Goal: Information Seeking & Learning: Learn about a topic

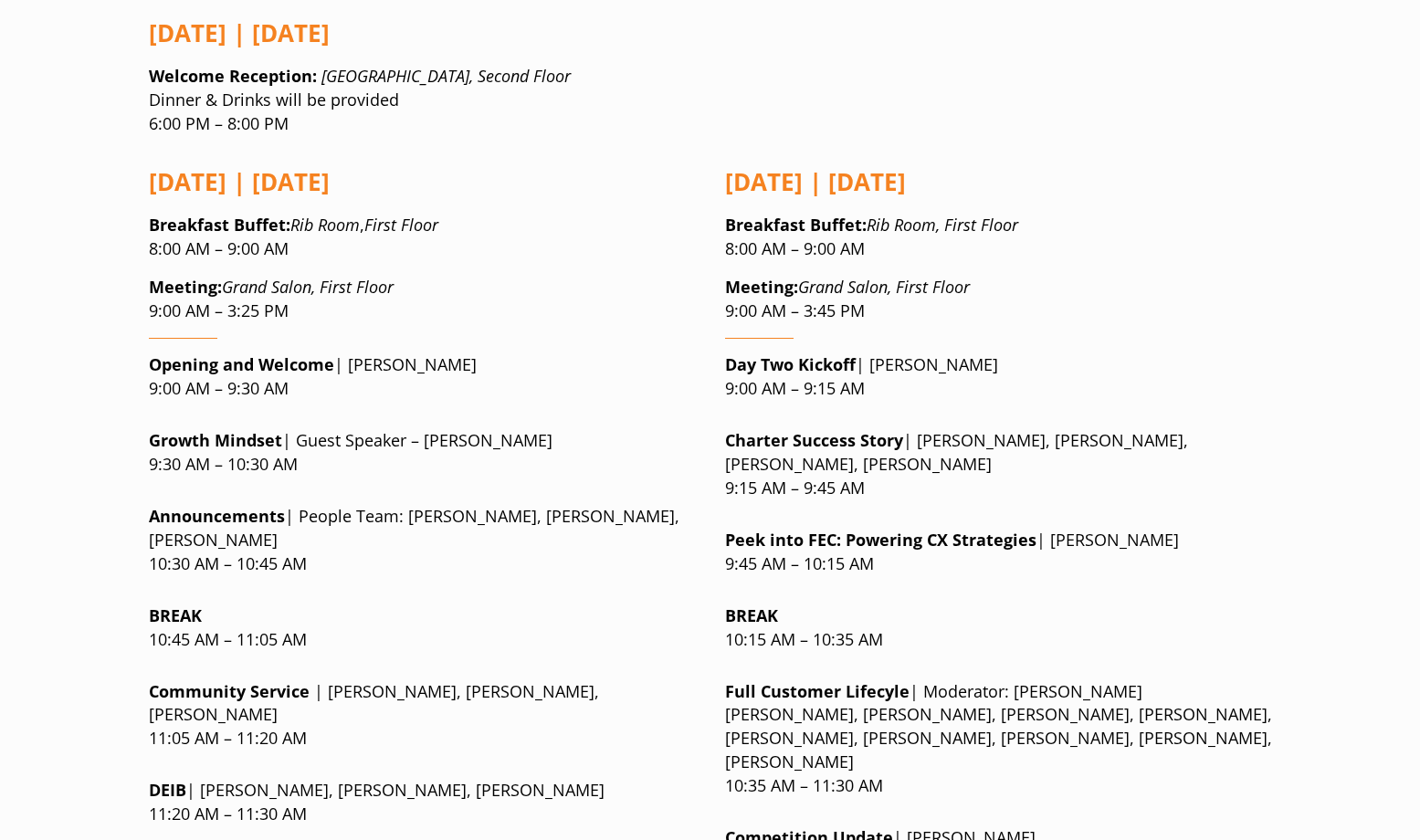
scroll to position [1460, 0]
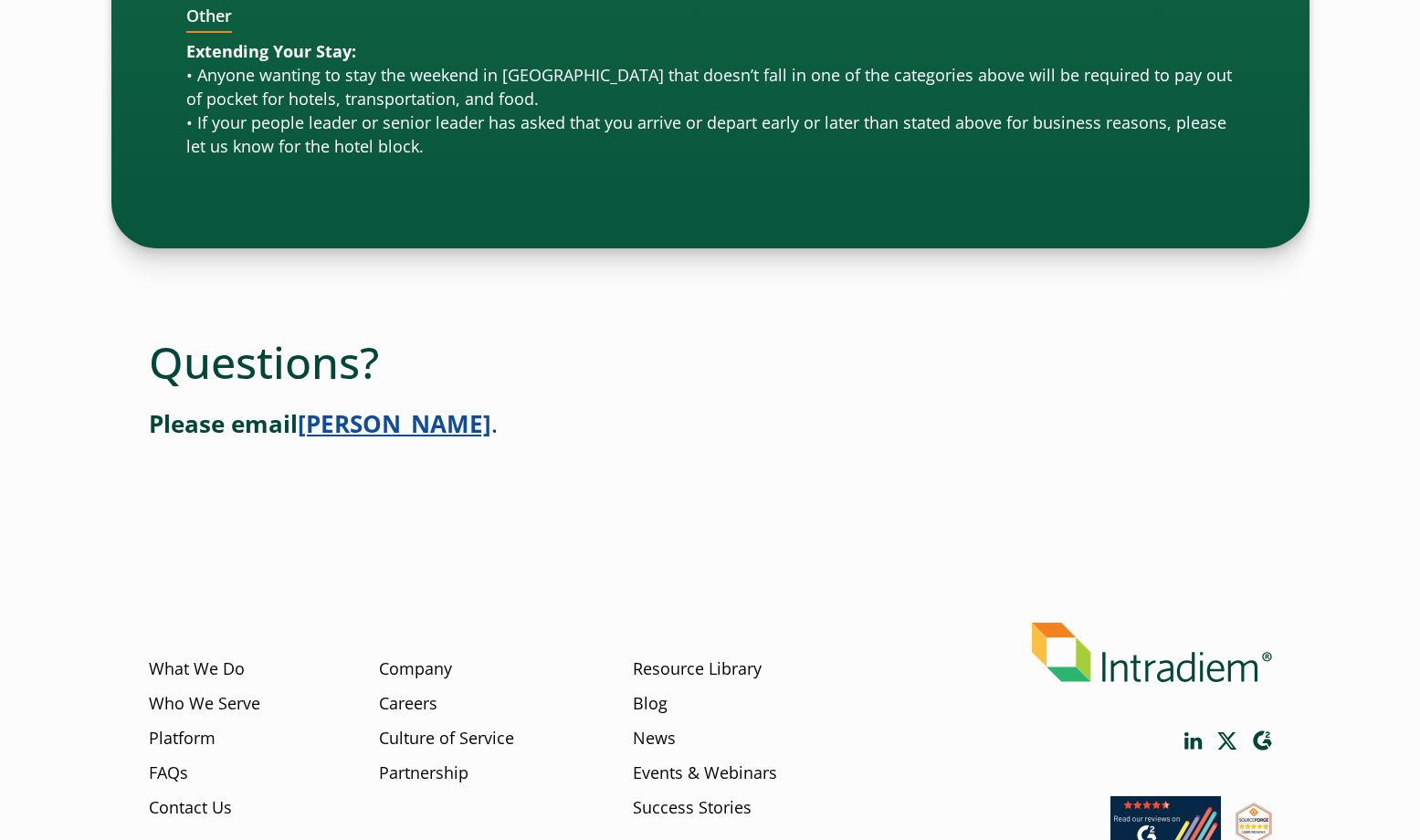
scroll to position [6166, 0]
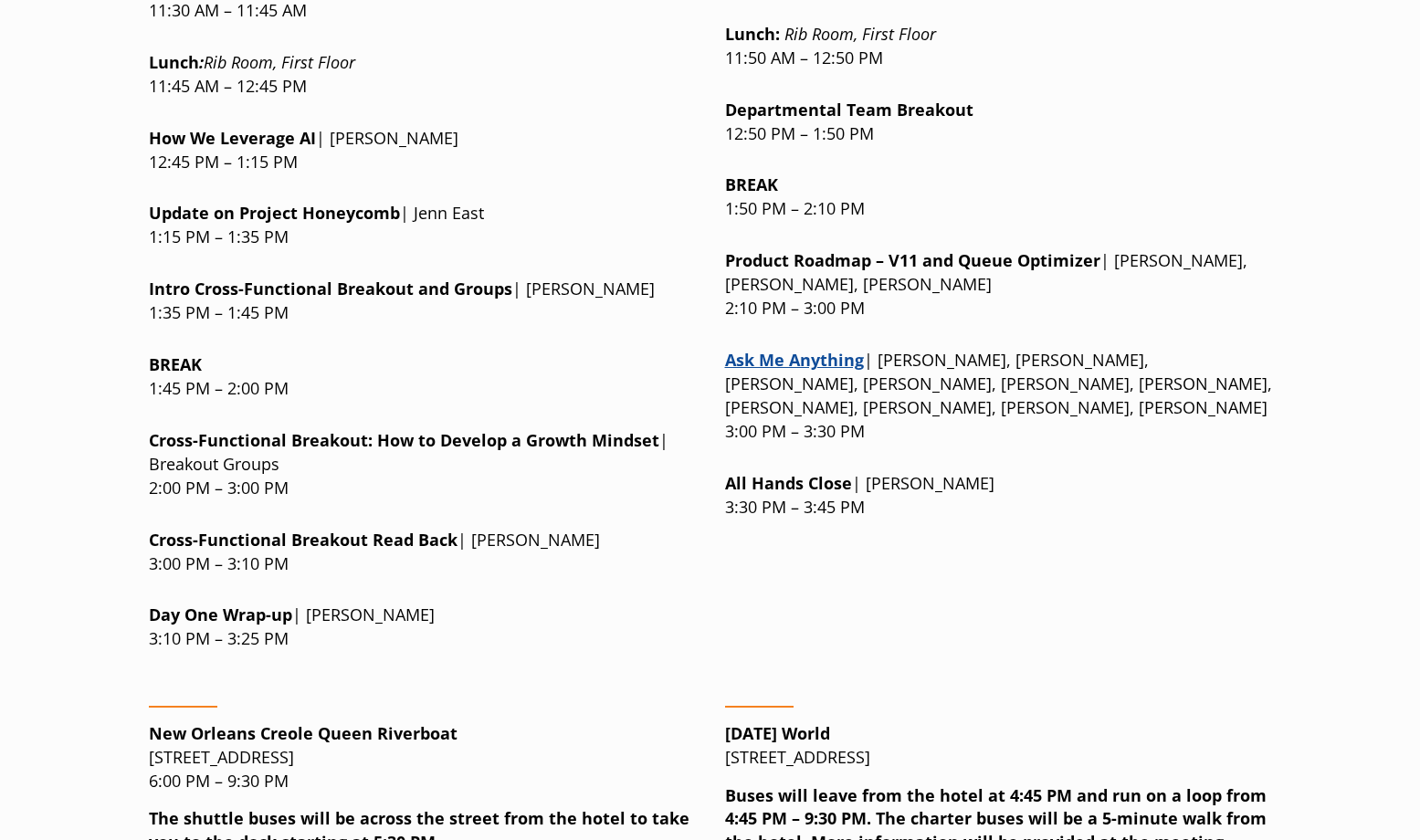
scroll to position [2373, 0]
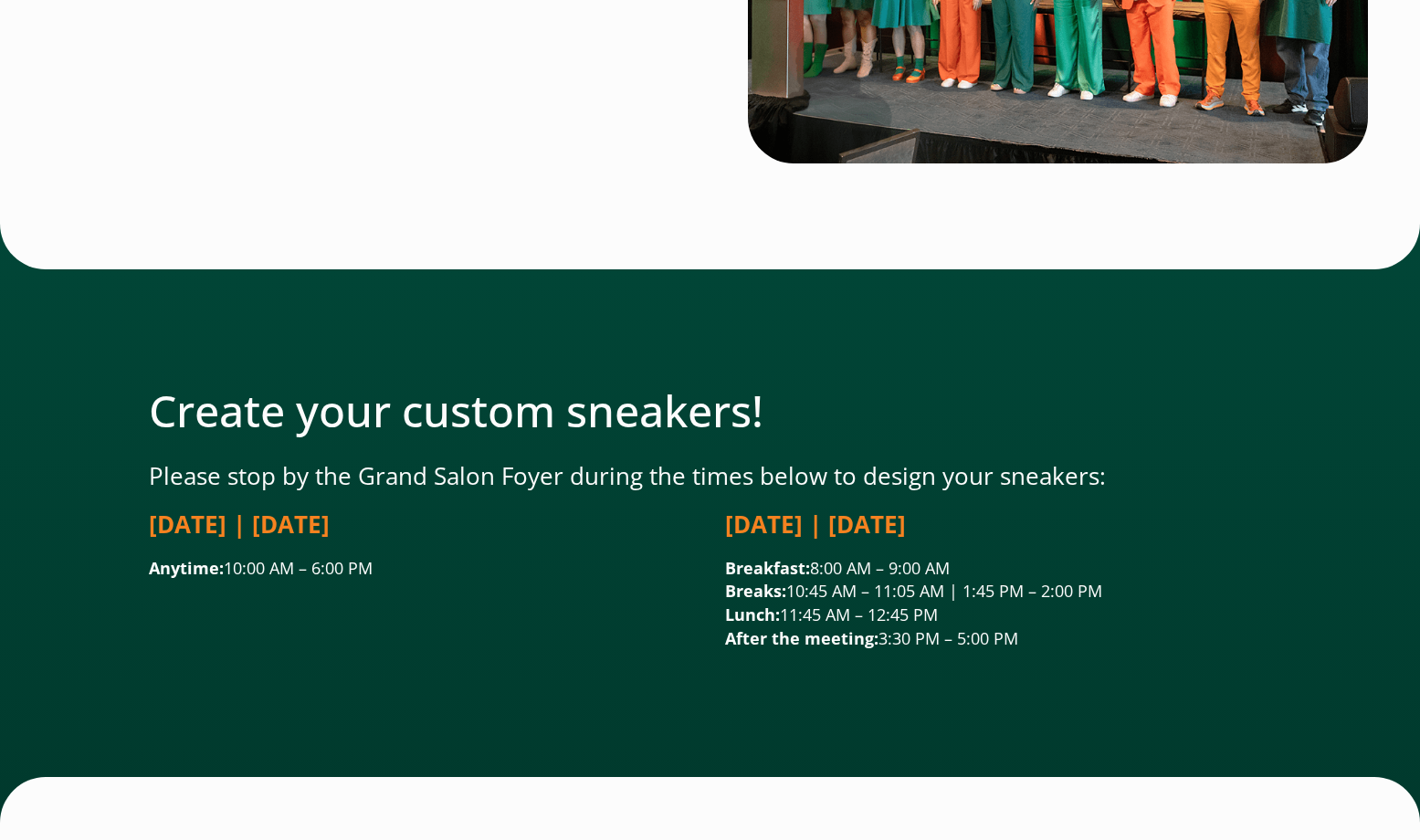
scroll to position [4291, 0]
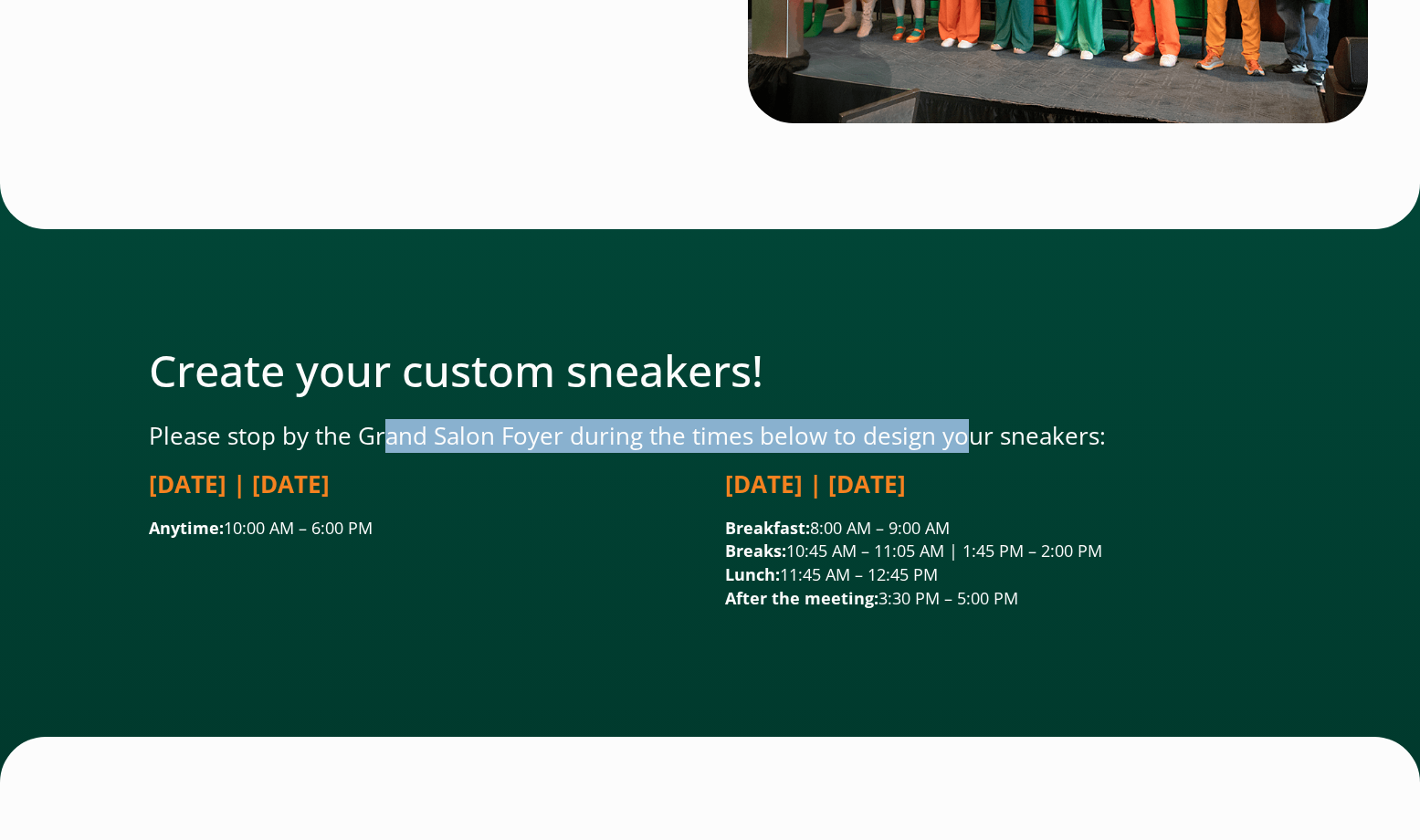
drag, startPoint x: 380, startPoint y: 308, endPoint x: 968, endPoint y: 297, distance: 588.1
click at [966, 419] on p "Please stop by the Grand Salon Foyer during the times below to design your snea…" at bounding box center [710, 435] width 1123 height 34
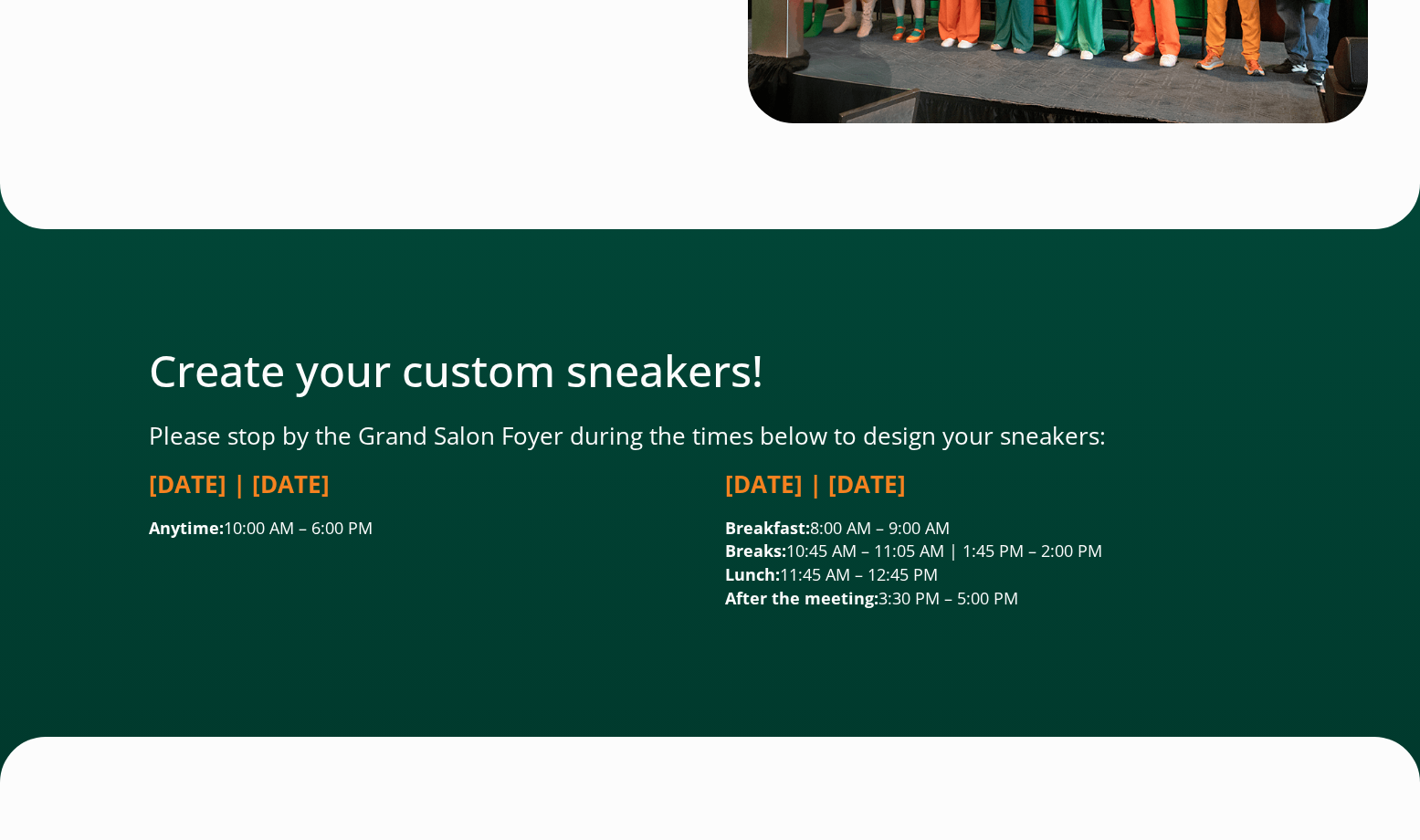
click at [993, 419] on p "Please stop by the Grand Salon Foyer during the times below to design your snea…" at bounding box center [710, 435] width 1123 height 34
drag, startPoint x: 858, startPoint y: 350, endPoint x: 1186, endPoint y: 448, distance: 342.3
click at [1185, 468] on div "Wednesday | September 17 Breakfast: 8:00 AM – 9:00 AM Breaks: 10:45 AM – 11:05 …" at bounding box center [998, 547] width 547 height 158
click at [1200, 517] on p "Breakfast: 8:00 AM – 9:00 AM Breaks: 10:45 AM – 11:05 AM | 1:45 PM – 2:00 PM Lu…" at bounding box center [998, 564] width 547 height 95
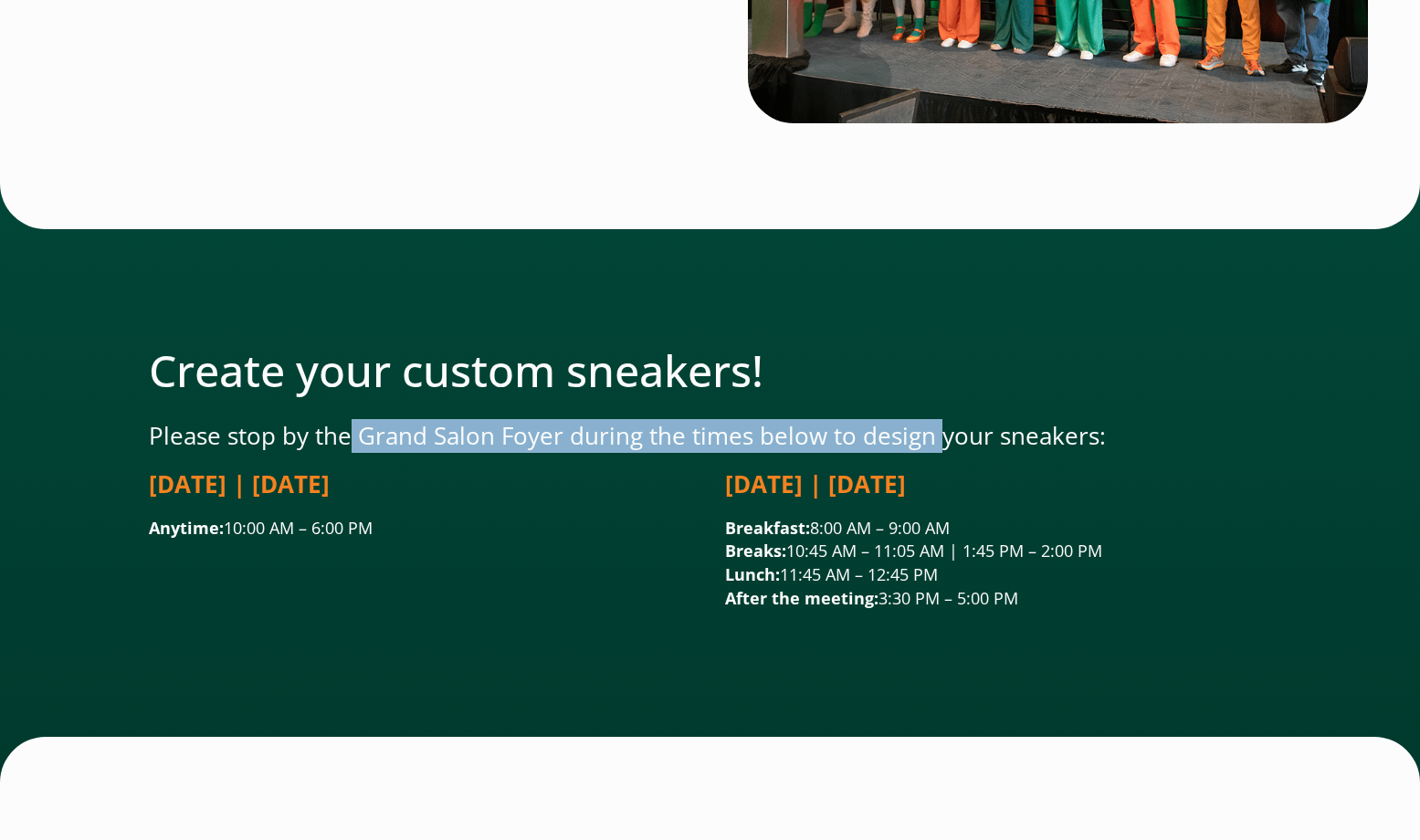
drag, startPoint x: 350, startPoint y: 306, endPoint x: 939, endPoint y: 299, distance: 589.0
click at [939, 419] on p "Please stop by the Grand Salon Foyer during the times below to design your snea…" at bounding box center [710, 435] width 1123 height 34
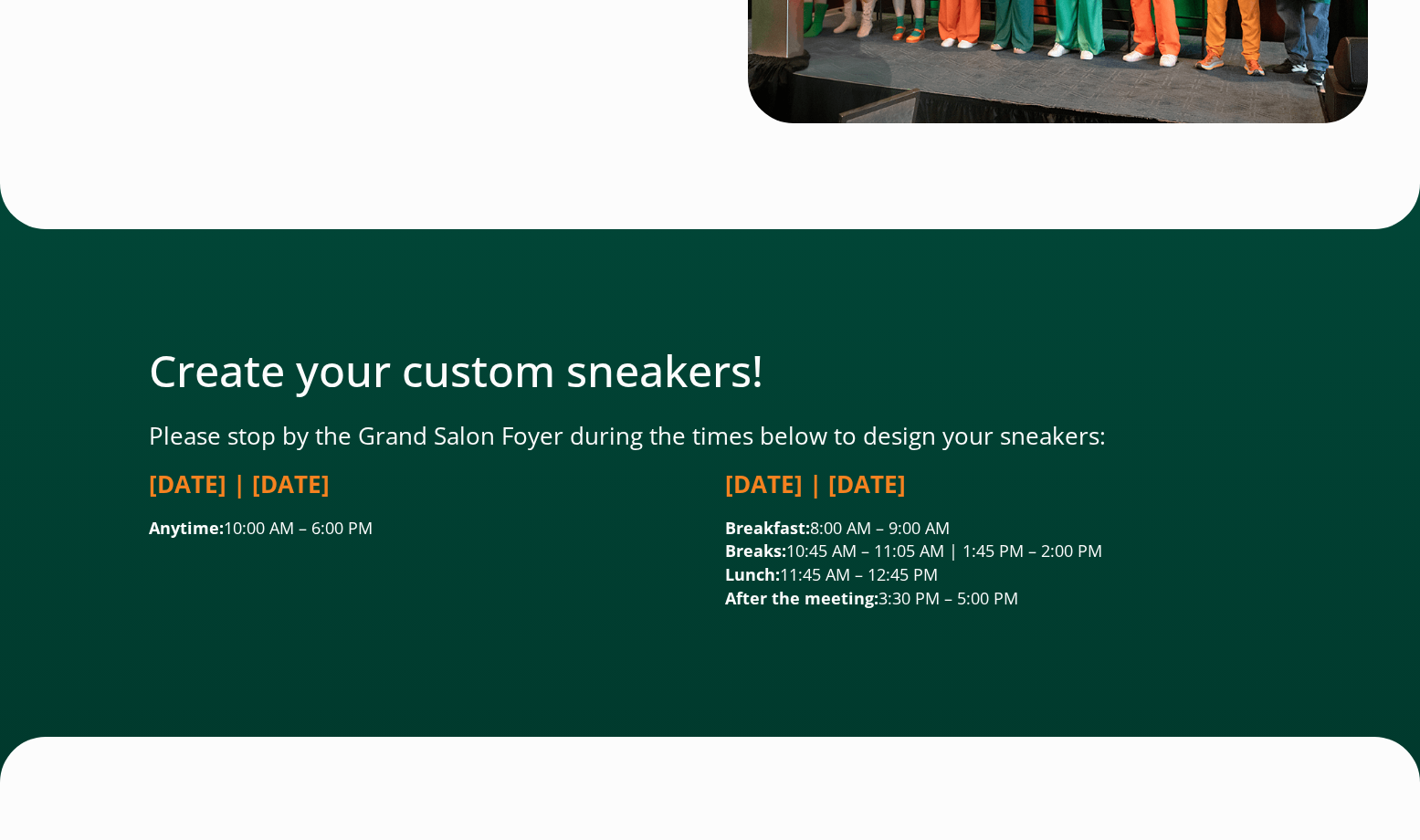
click at [955, 419] on p "Please stop by the Grand Salon Foyer during the times below to design your snea…" at bounding box center [710, 435] width 1123 height 34
click at [640, 517] on p "Anytime: 10:00 AM – 6:00 PM" at bounding box center [422, 528] width 547 height 24
click at [662, 468] on div "Tuesday | September 16 Anytime: 10:00 AM – 6:00 PM" at bounding box center [422, 547] width 547 height 158
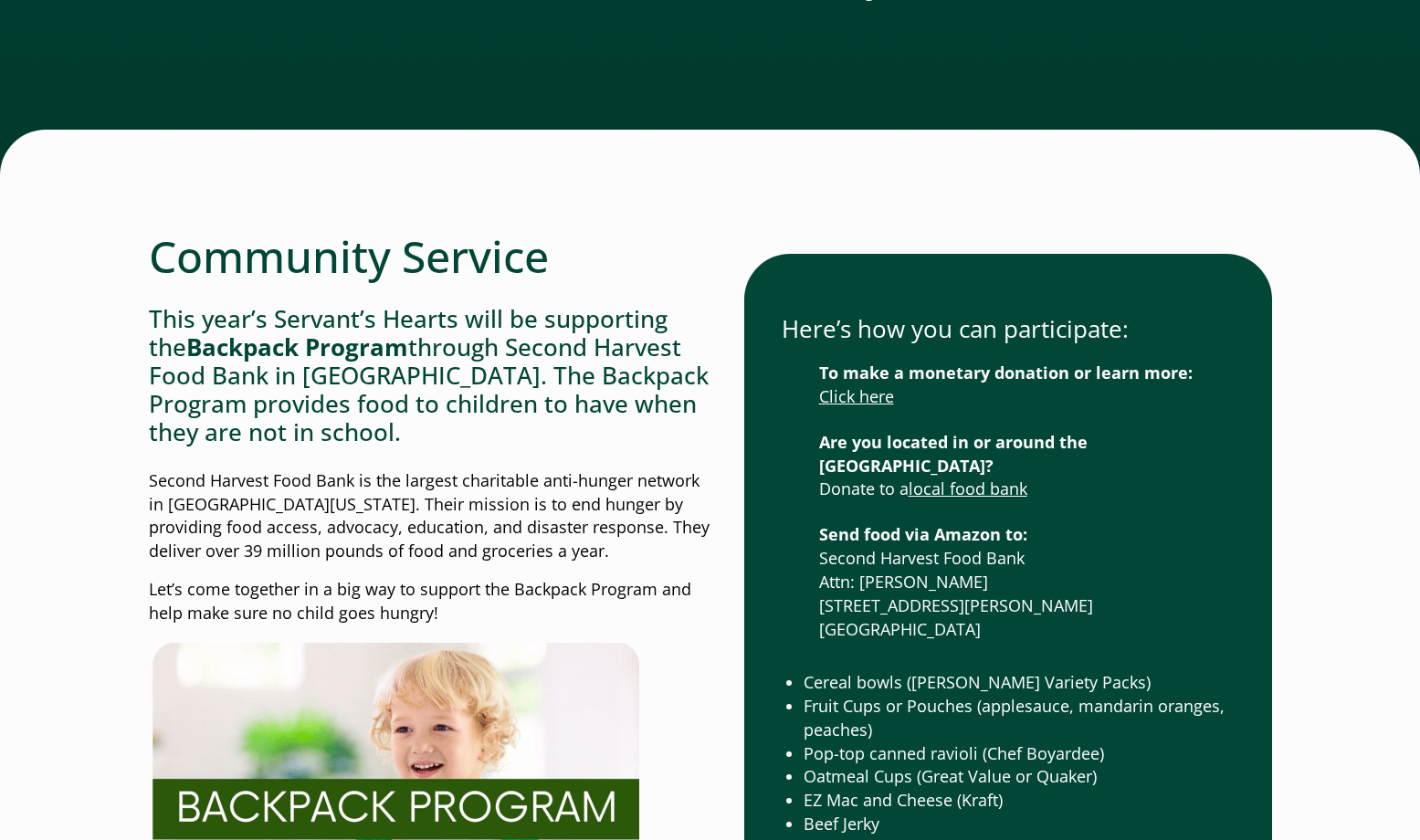
scroll to position [4929, 0]
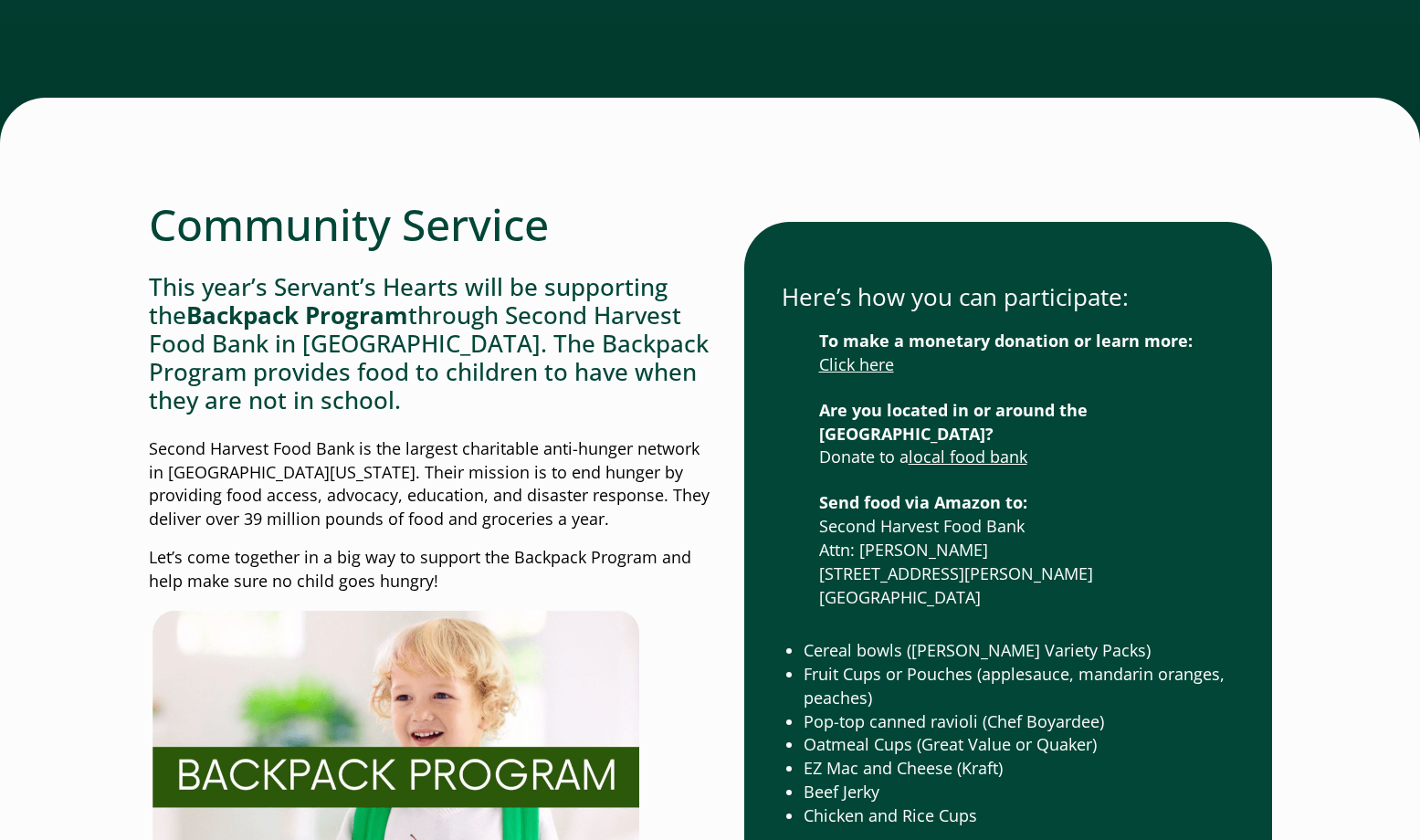
click at [734, 412] on div "Community Service This year’s Servant’s Hearts will be supporting the Backpack …" at bounding box center [710, 560] width 1123 height 726
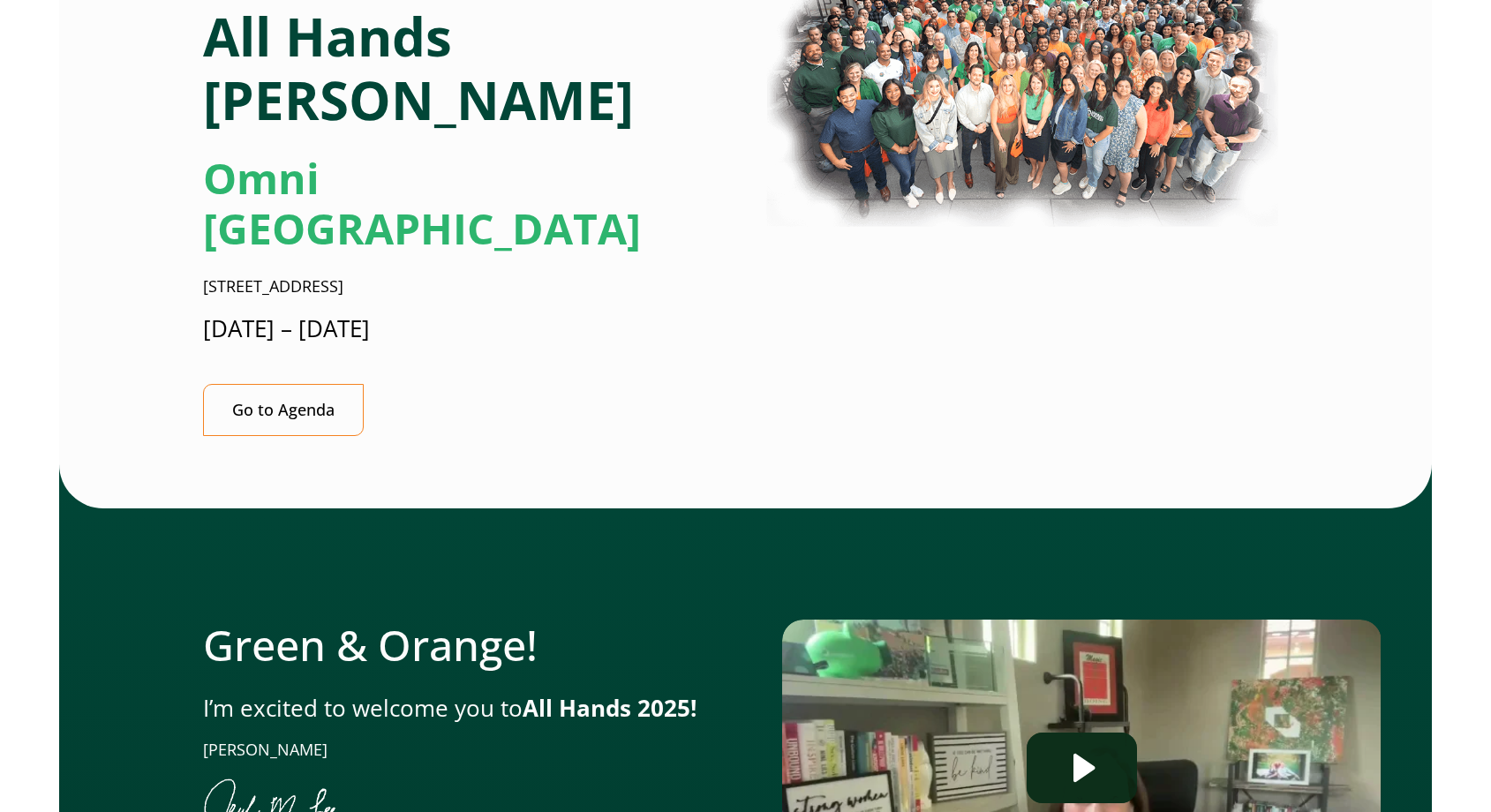
scroll to position [0, 0]
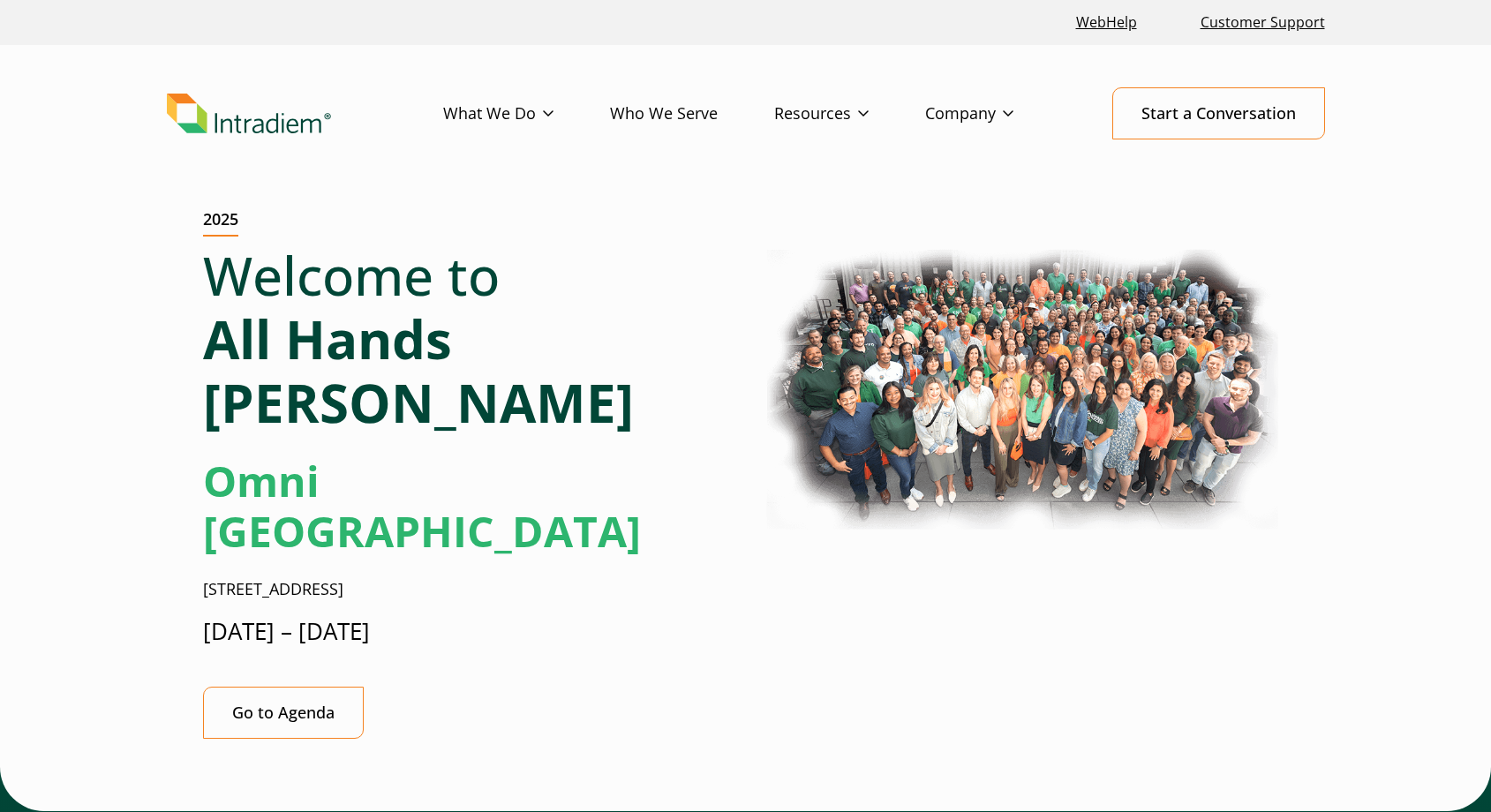
drag, startPoint x: 1480, startPoint y: 293, endPoint x: 1461, endPoint y: 295, distance: 19.1
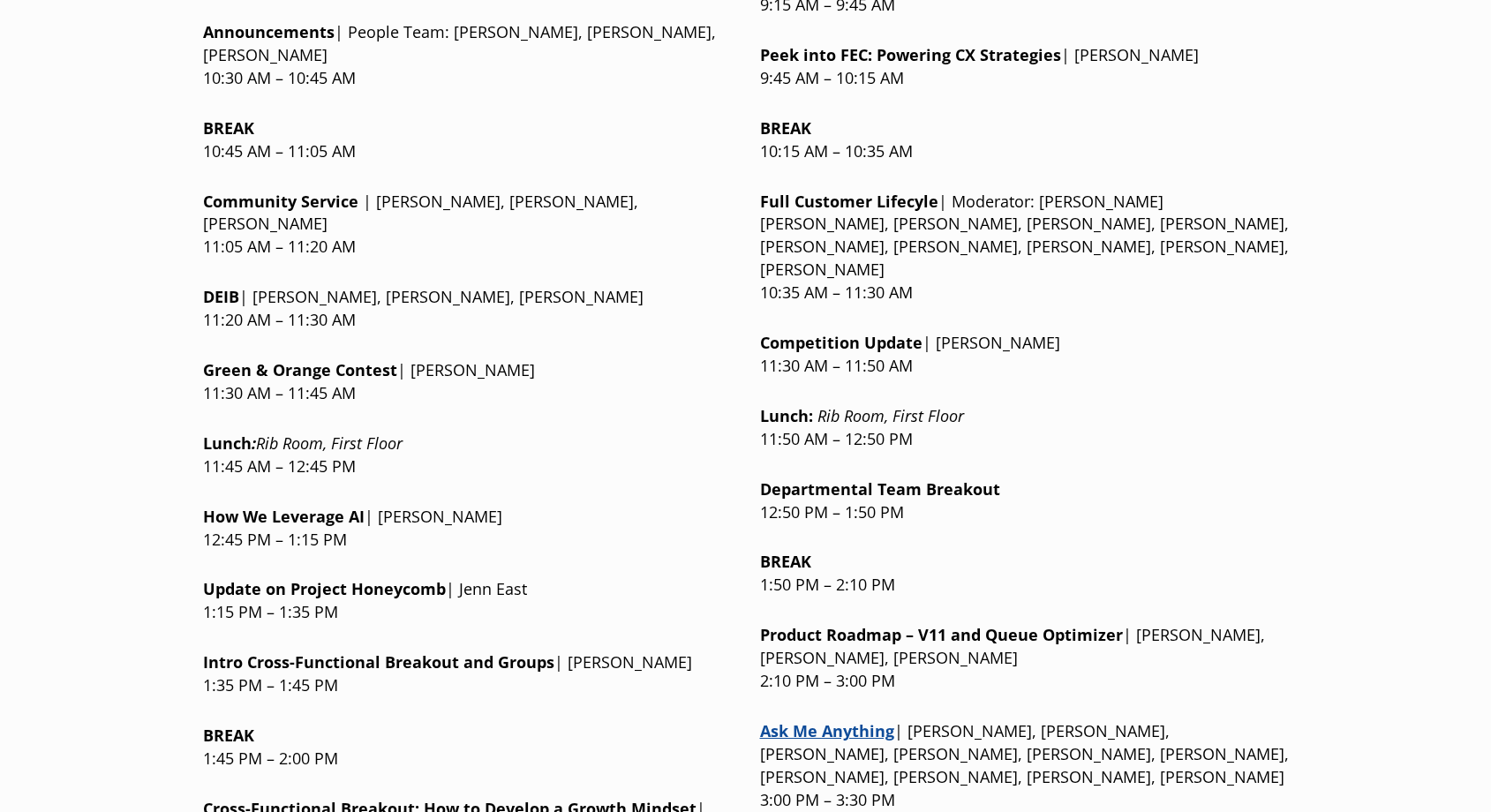
scroll to position [1941, 0]
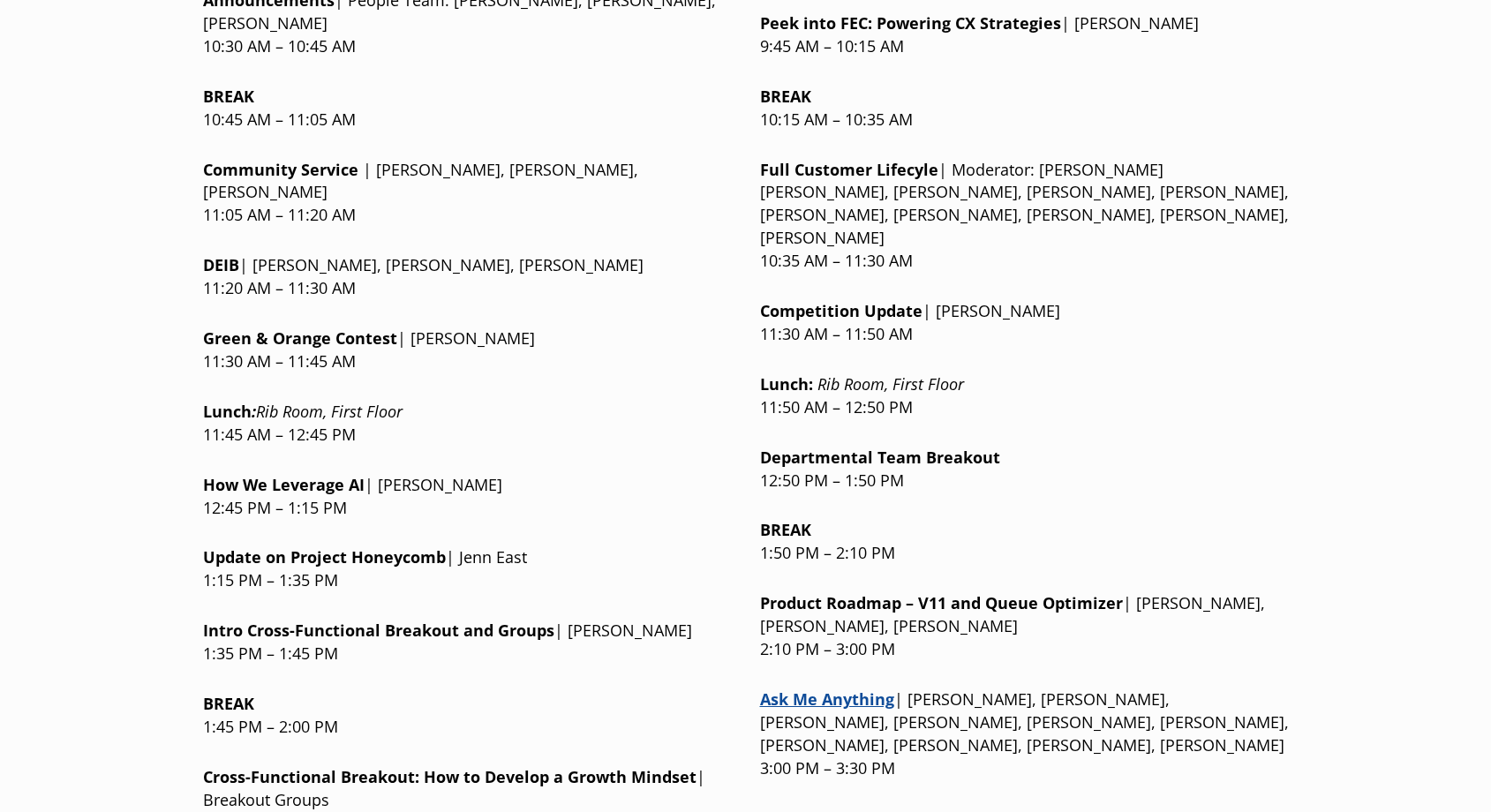
click at [1162, 794] on div at bounding box center [1024, 801] width 529 height 13
drag, startPoint x: 890, startPoint y: 470, endPoint x: 1167, endPoint y: 475, distance: 277.0
click at [1167, 592] on p "Product Roadmap – V11 and Queue Optimizer | Matt McConnell, Chris Busbee, Kevin…" at bounding box center [1024, 626] width 529 height 69
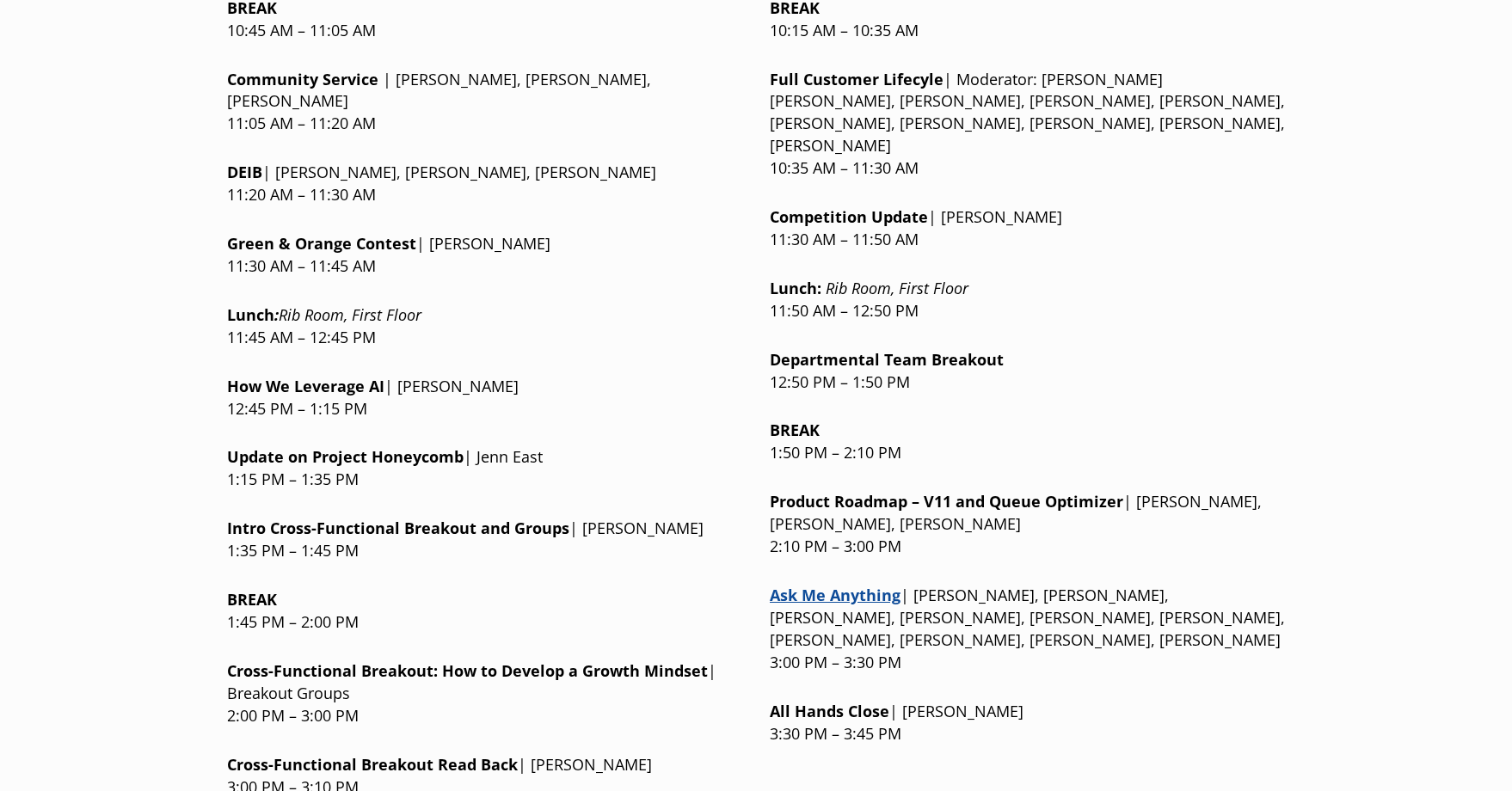
scroll to position [2063, 0]
